Goal: Obtain resource: Download file/media

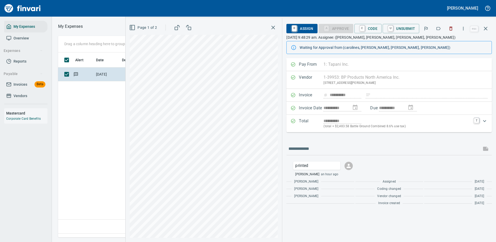
scroll to position [177, 298]
click at [484, 27] on icon "button" at bounding box center [485, 28] width 6 height 6
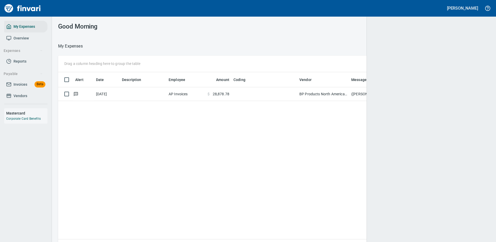
scroll to position [177, 420]
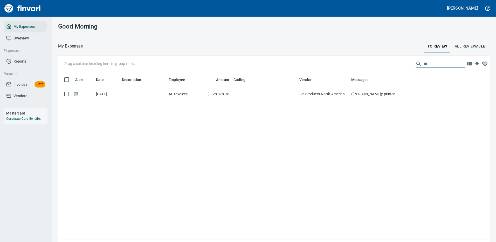
drag, startPoint x: 427, startPoint y: 62, endPoint x: 338, endPoint y: 42, distance: 91.2
click at [371, 64] on div "Drag a column heading here to group the table **" at bounding box center [274, 63] width 432 height 17
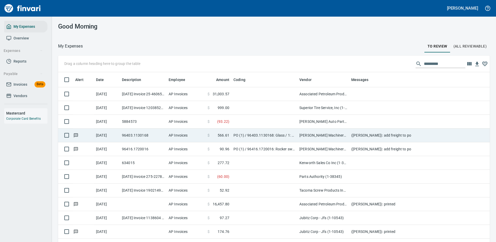
click at [218, 131] on td "$ 566.61" at bounding box center [218, 135] width 26 height 14
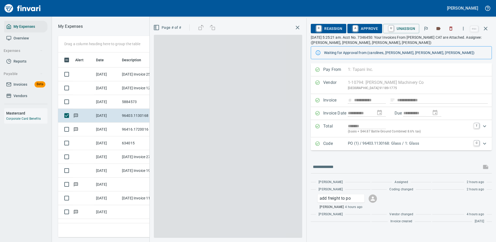
scroll to position [177, 294]
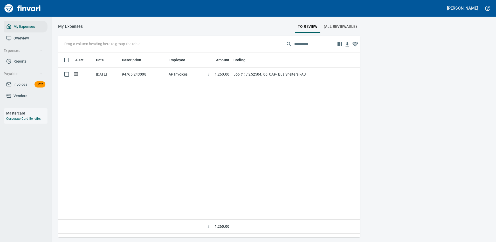
scroll to position [177, 298]
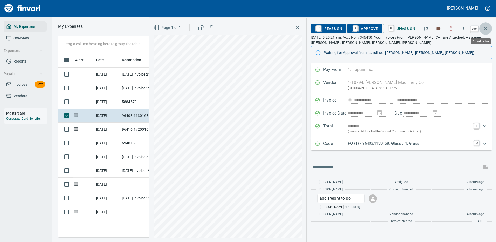
click at [485, 26] on icon "button" at bounding box center [485, 28] width 6 height 6
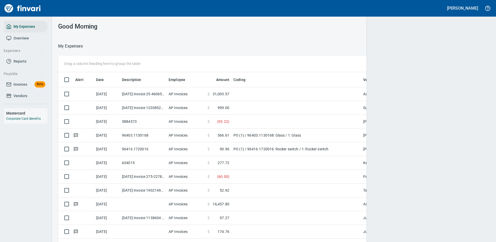
scroll to position [177, 420]
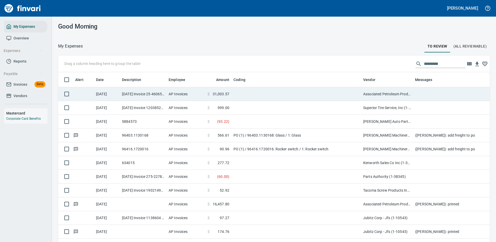
click at [312, 94] on td at bounding box center [296, 94] width 130 height 14
click at [312, 101] on td at bounding box center [296, 108] width 130 height 14
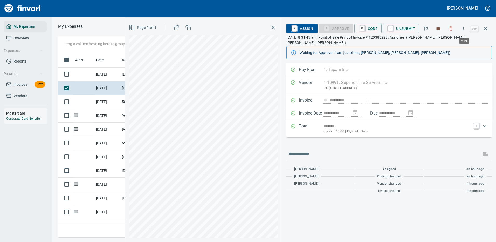
scroll to position [177, 294]
click at [463, 27] on icon "button" at bounding box center [463, 28] width 5 height 5
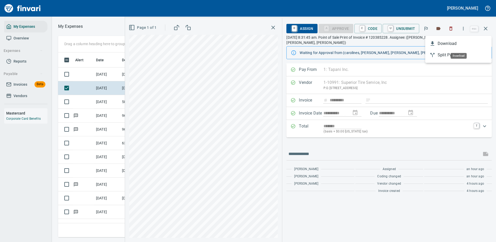
click at [441, 44] on span "Download" at bounding box center [462, 43] width 50 height 6
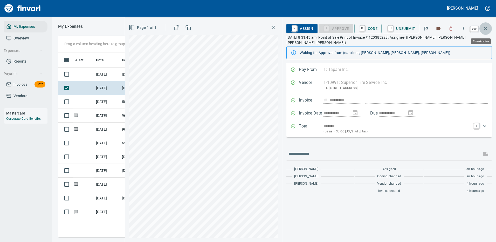
click at [487, 27] on icon "button" at bounding box center [486, 29] width 4 height 4
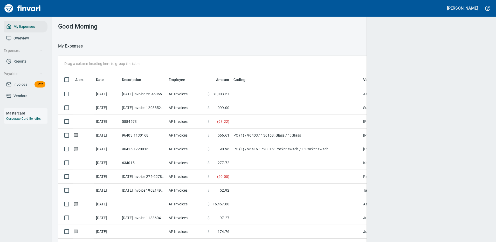
scroll to position [1, 1]
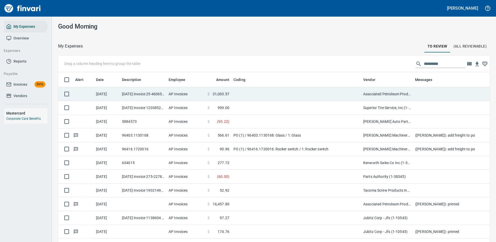
click at [346, 96] on td at bounding box center [296, 94] width 130 height 14
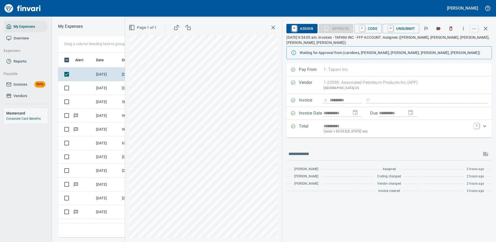
scroll to position [177, 294]
click at [465, 27] on icon "button" at bounding box center [463, 28] width 5 height 5
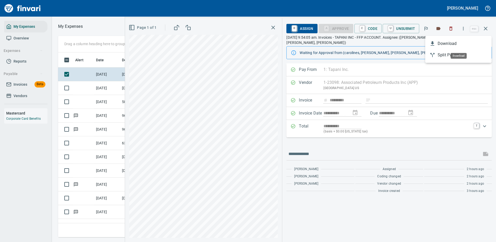
click at [438, 42] on span "Download" at bounding box center [462, 43] width 50 height 6
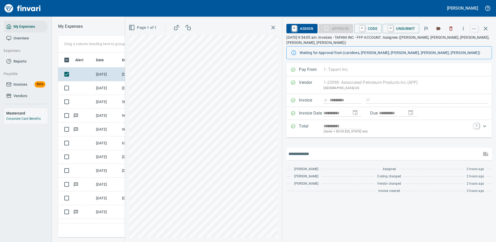
click at [314, 154] on input "text" at bounding box center [383, 154] width 191 height 8
type input "*******"
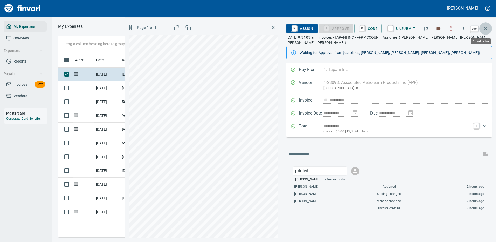
click at [485, 27] on icon "button" at bounding box center [485, 28] width 6 height 6
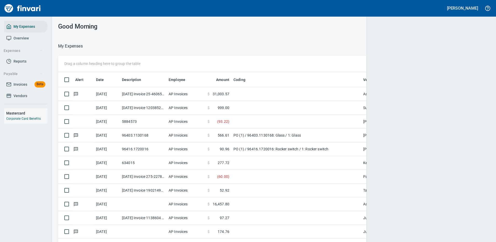
scroll to position [177, 417]
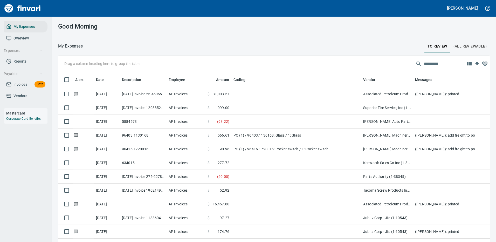
click at [396, 220] on td "Jubitz Corp - Jfs (1-10543)" at bounding box center [387, 218] width 52 height 14
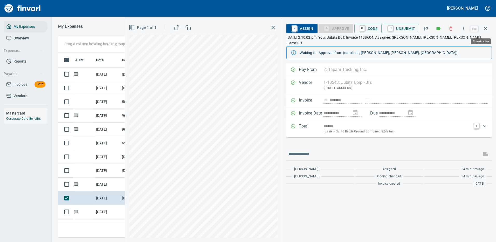
scroll to position [177, 294]
click at [464, 27] on icon "button" at bounding box center [463, 28] width 5 height 5
click at [446, 43] on span "Download" at bounding box center [462, 43] width 50 height 6
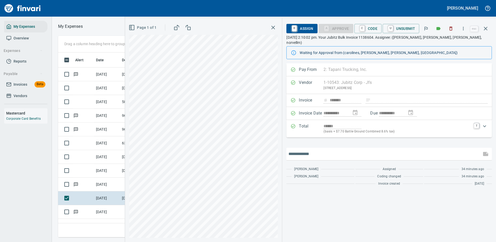
click at [308, 151] on input "text" at bounding box center [383, 154] width 191 height 8
type input "*******"
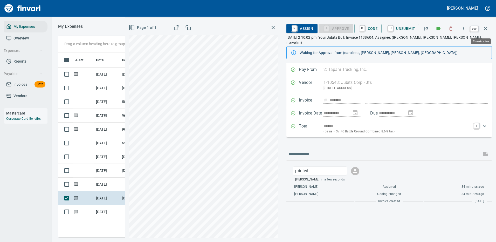
click at [486, 27] on icon "button" at bounding box center [485, 28] width 6 height 6
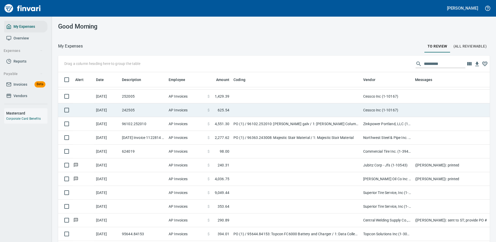
scroll to position [519, 0]
